Goal: Task Accomplishment & Management: Use online tool/utility

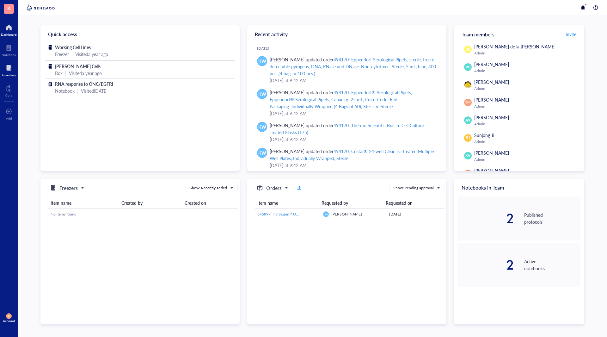
click at [8, 70] on div at bounding box center [9, 68] width 14 height 10
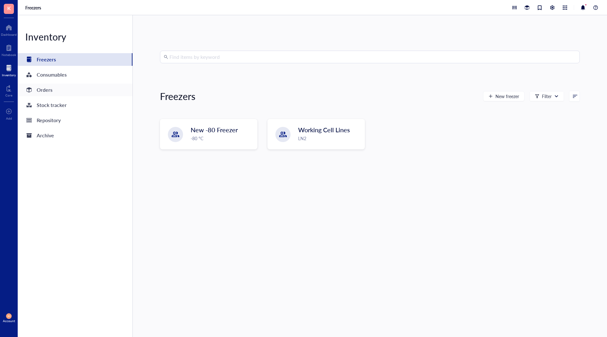
click at [54, 90] on div "Orders" at bounding box center [75, 90] width 115 height 13
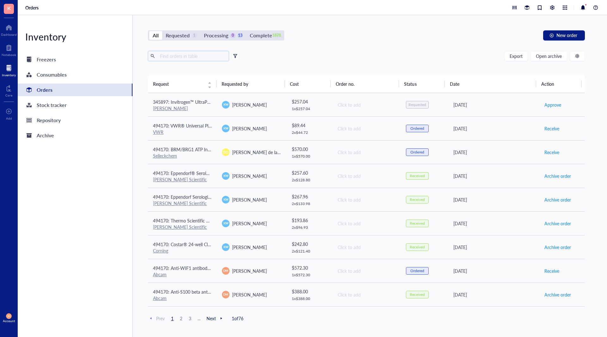
click at [185, 57] on input "text" at bounding box center [192, 55] width 69 height 9
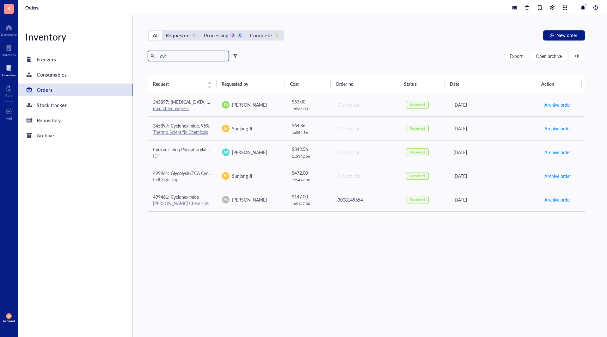
drag, startPoint x: 174, startPoint y: 58, endPoint x: 144, endPoint y: 51, distance: 30.5
click at [144, 51] on div "All Requested 0 Processing 0 0 Complete 5 New order cyc Export Open archive Req…" at bounding box center [367, 176] width 468 height 322
type input "dex"
